Goal: Transaction & Acquisition: Purchase product/service

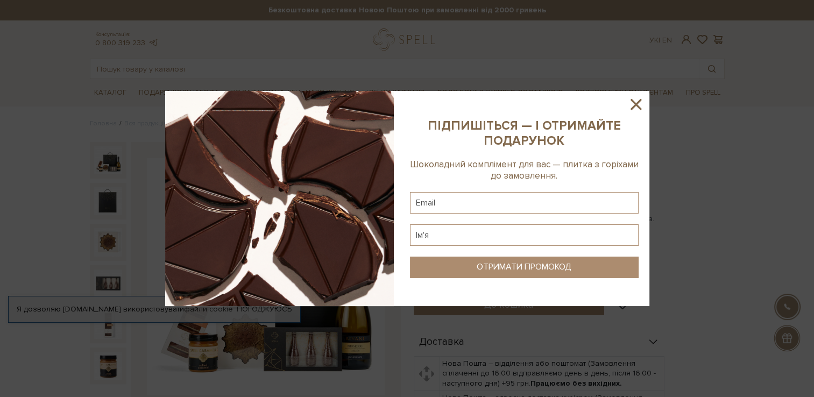
click at [639, 101] on icon at bounding box center [635, 104] width 11 height 11
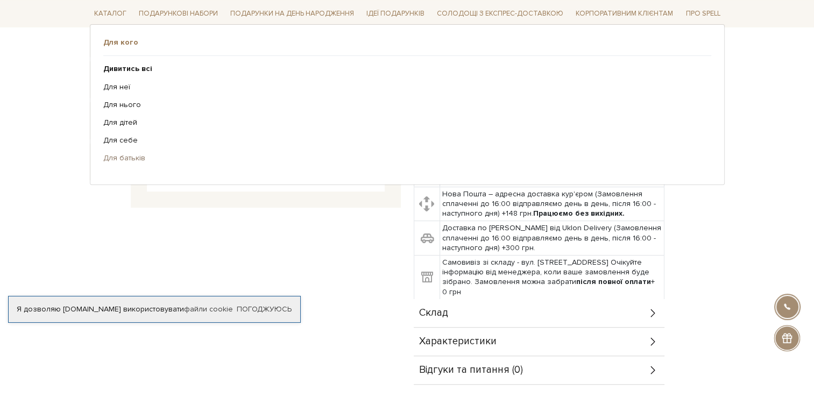
scroll to position [125, 0]
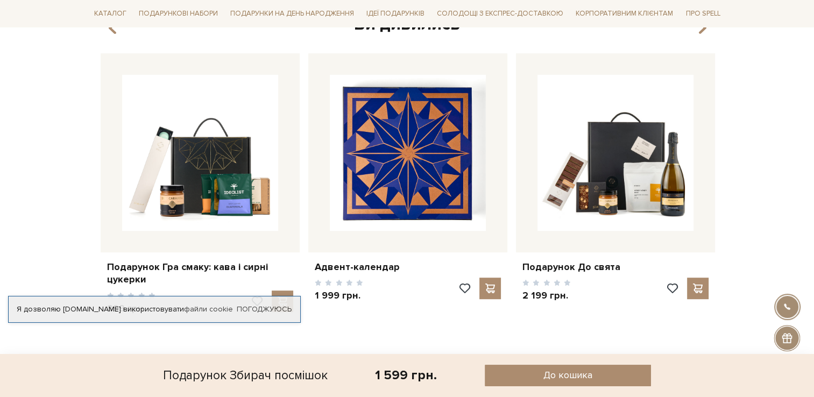
scroll to position [0, 0]
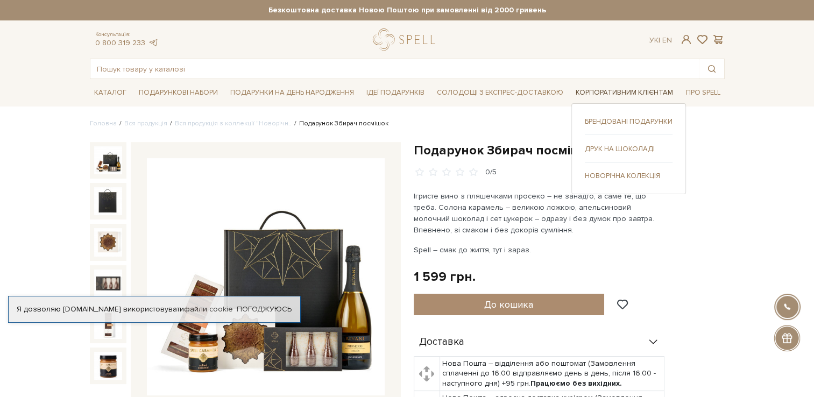
click at [594, 87] on link "Корпоративним клієнтам" at bounding box center [624, 92] width 106 height 17
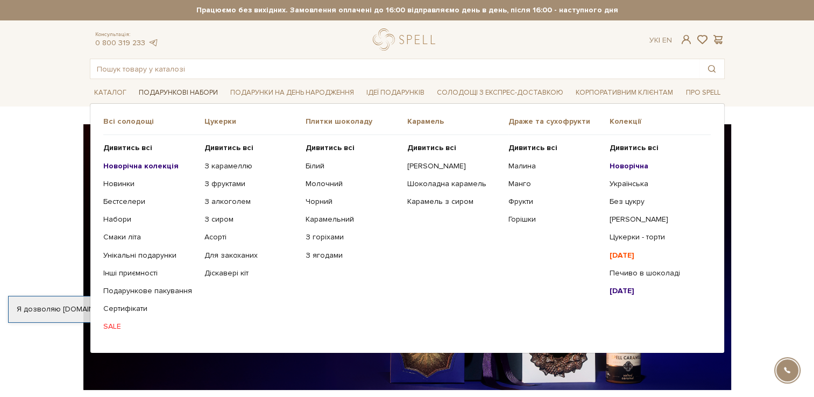
click at [178, 89] on link "Подарункові набори" at bounding box center [178, 92] width 88 height 17
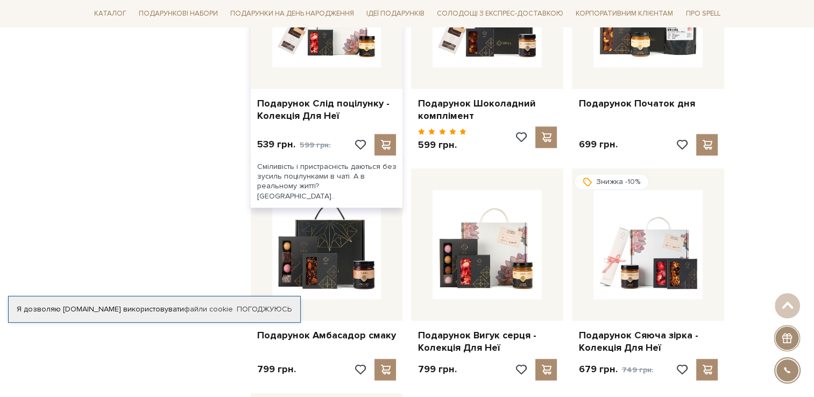
scroll to position [1004, 0]
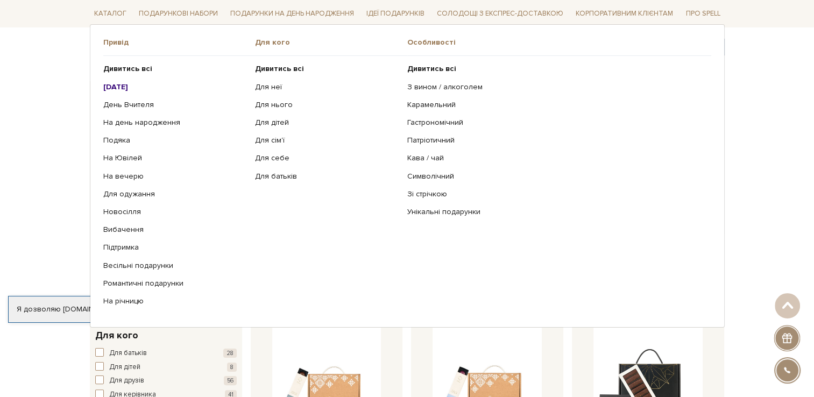
scroll to position [0, 0]
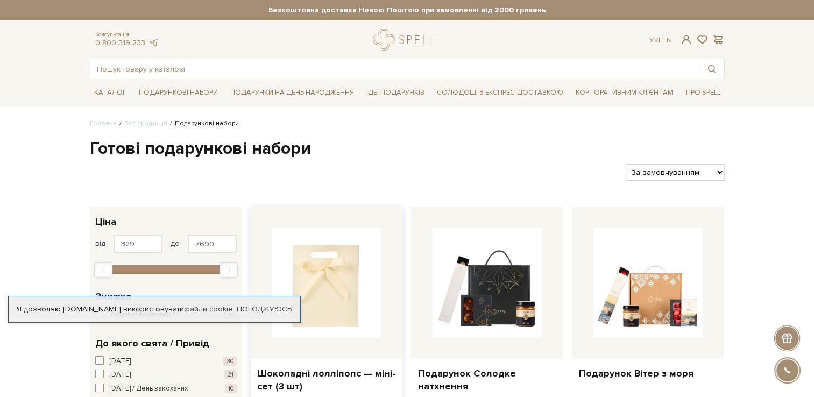
click at [331, 271] on img at bounding box center [326, 282] width 109 height 109
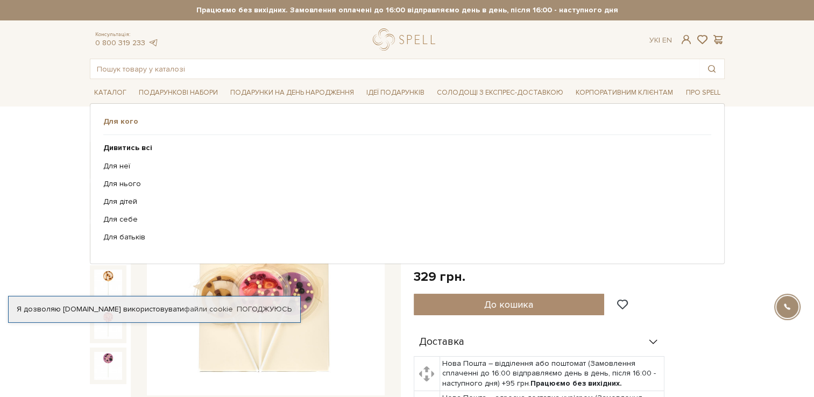
scroll to position [125, 0]
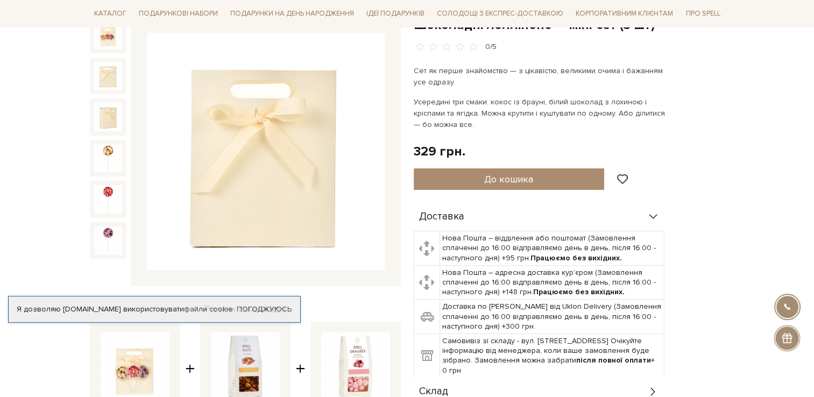
click at [112, 70] on img at bounding box center [108, 76] width 28 height 28
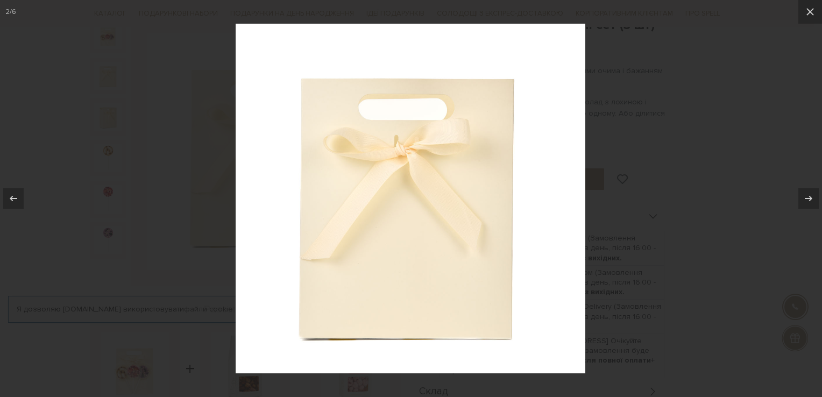
click at [714, 167] on div at bounding box center [411, 198] width 822 height 397
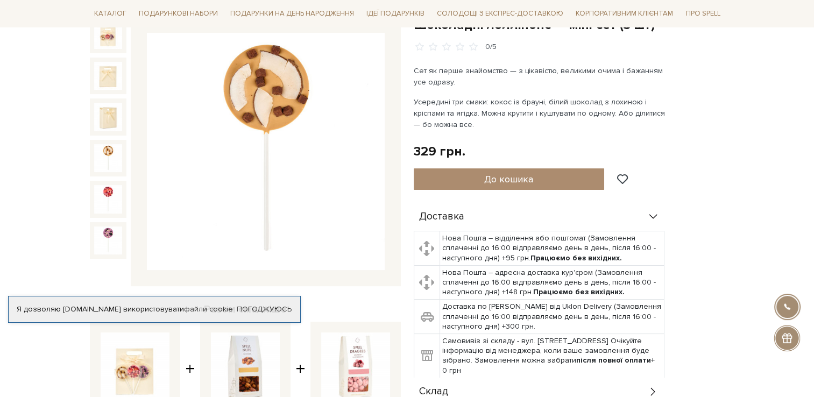
click at [104, 154] on img at bounding box center [108, 158] width 28 height 28
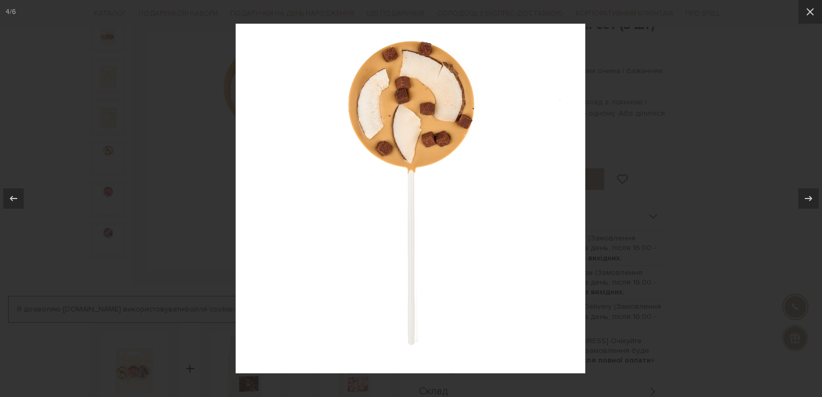
click at [86, 84] on div at bounding box center [411, 198] width 822 height 397
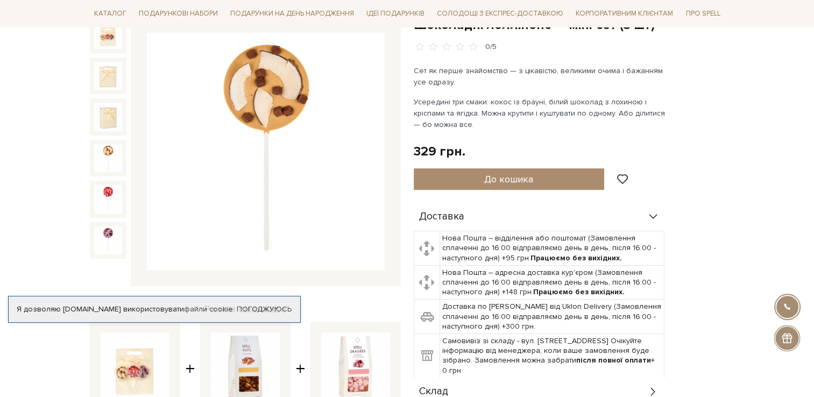
click at [90, 204] on div at bounding box center [108, 199] width 37 height 37
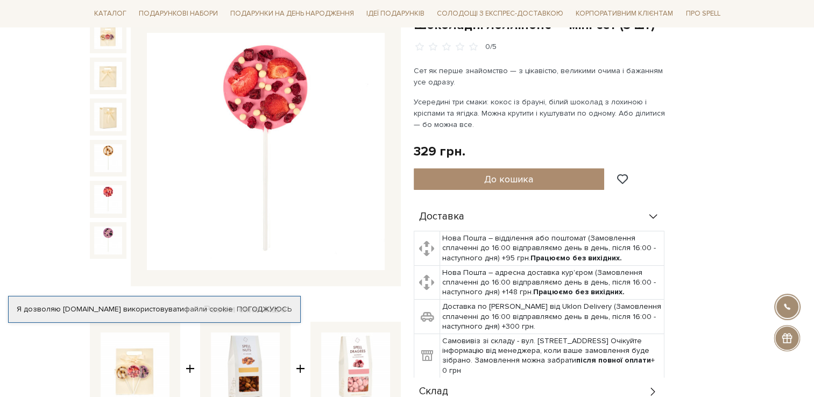
click at [108, 202] on img at bounding box center [108, 199] width 28 height 28
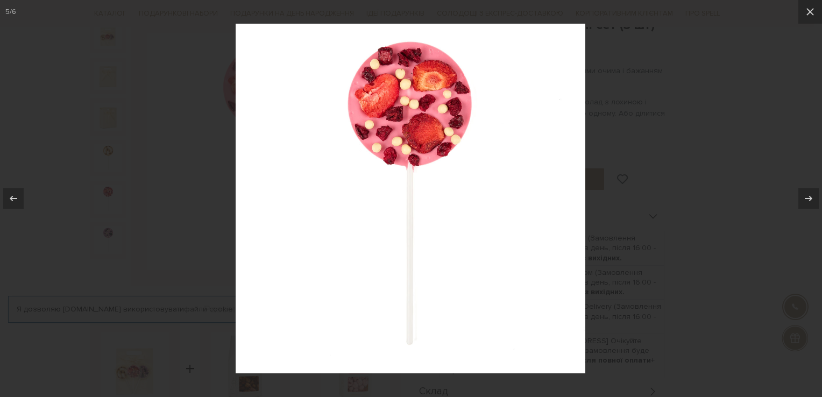
drag, startPoint x: 159, startPoint y: 125, endPoint x: 148, endPoint y: 139, distance: 17.6
click at [159, 125] on div at bounding box center [411, 198] width 822 height 397
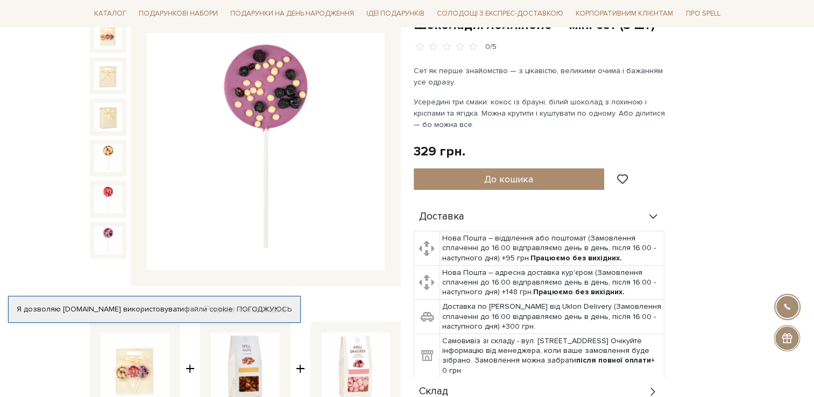
click at [120, 228] on img at bounding box center [108, 240] width 28 height 28
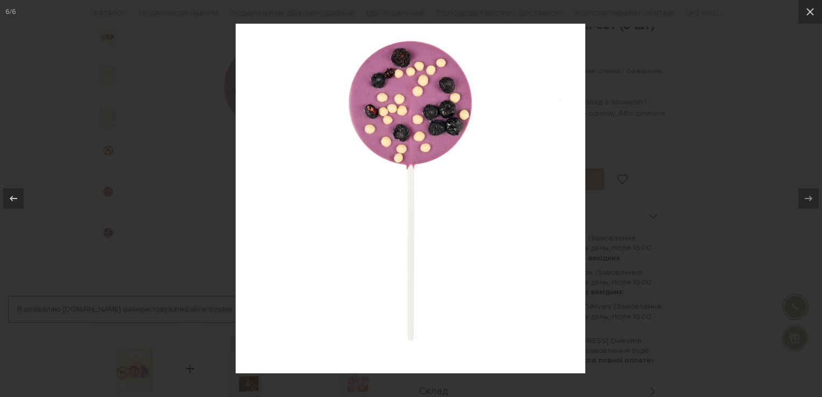
click at [219, 99] on div at bounding box center [411, 198] width 822 height 397
